Goal: Find contact information: Find contact information

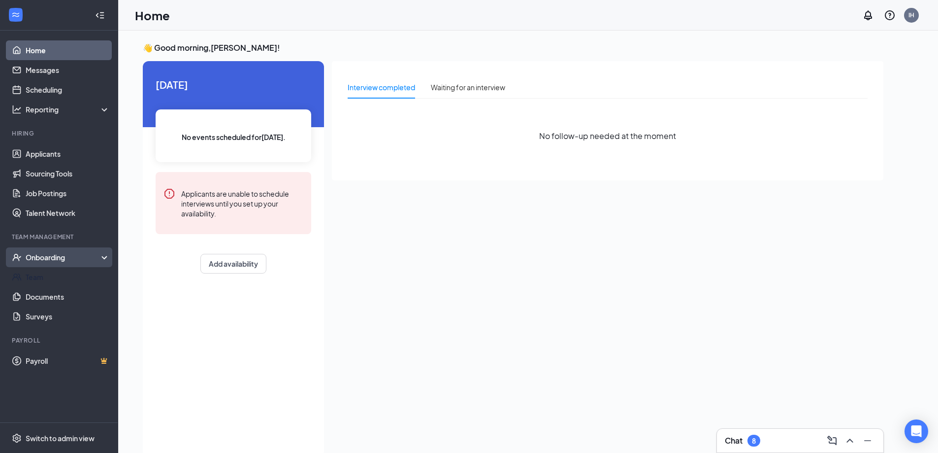
click at [63, 248] on div "Onboarding" at bounding box center [59, 257] width 118 height 20
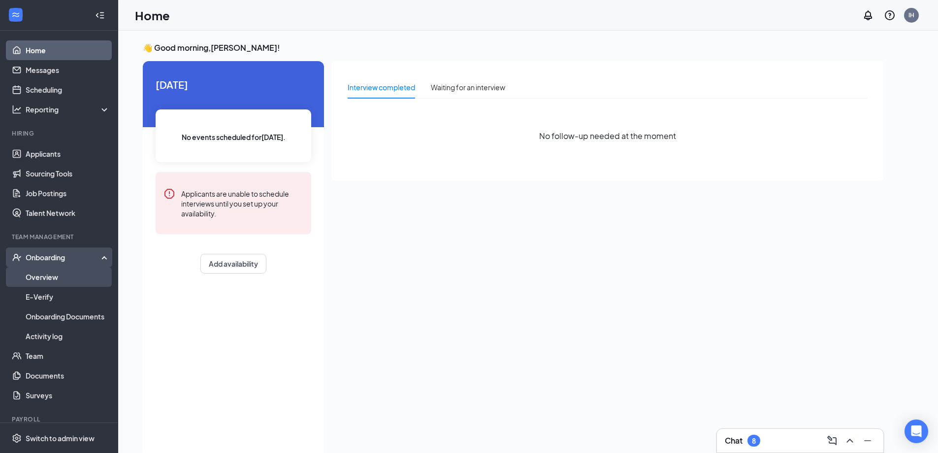
click at [81, 275] on link "Overview" at bounding box center [68, 277] width 84 height 20
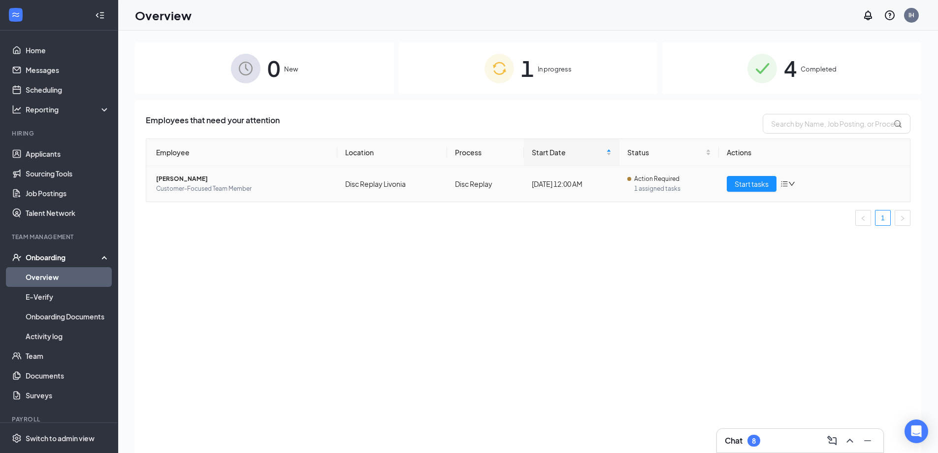
click at [176, 178] on span "[PERSON_NAME]" at bounding box center [242, 179] width 173 height 10
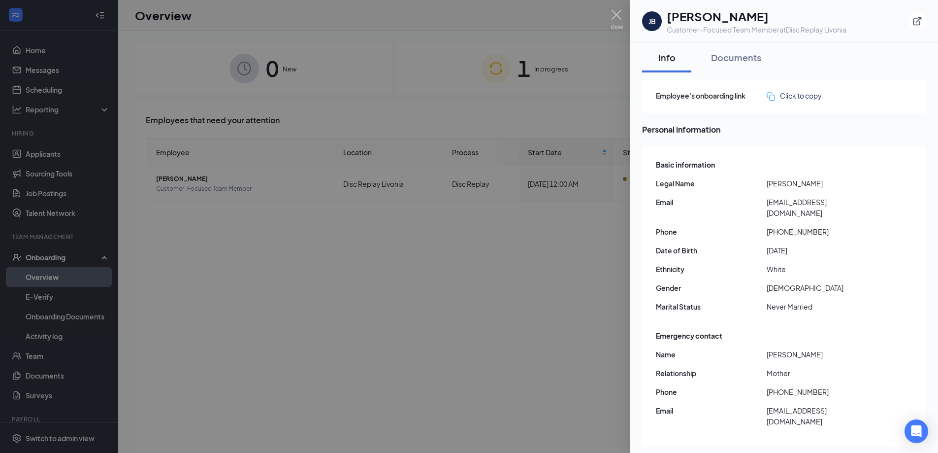
click at [816, 203] on span "[EMAIL_ADDRESS][DOMAIN_NAME]" at bounding box center [822, 207] width 111 height 22
copy span "[EMAIL_ADDRESS][DOMAIN_NAME]"
drag, startPoint x: 825, startPoint y: 221, endPoint x: 774, endPoint y: 224, distance: 51.3
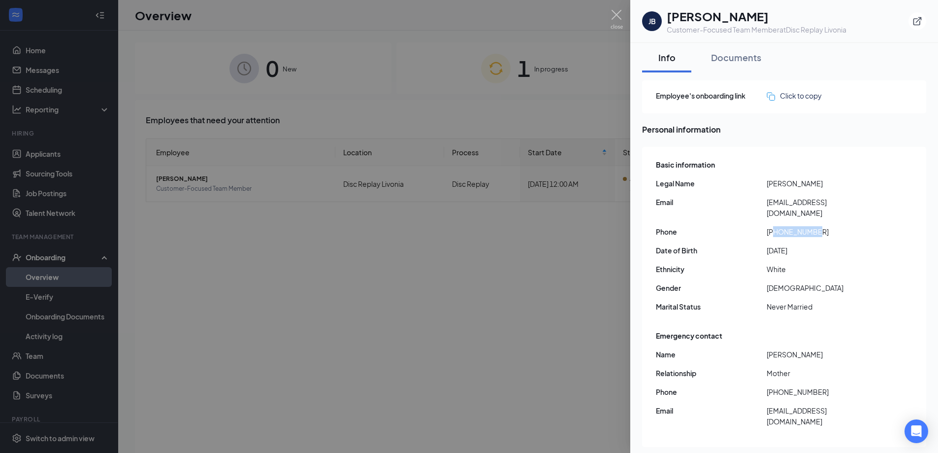
click at [774, 226] on span "[PHONE_NUMBER]" at bounding box center [822, 231] width 111 height 11
copy span "7345893586"
